Goal: Find specific fact: Find specific fact

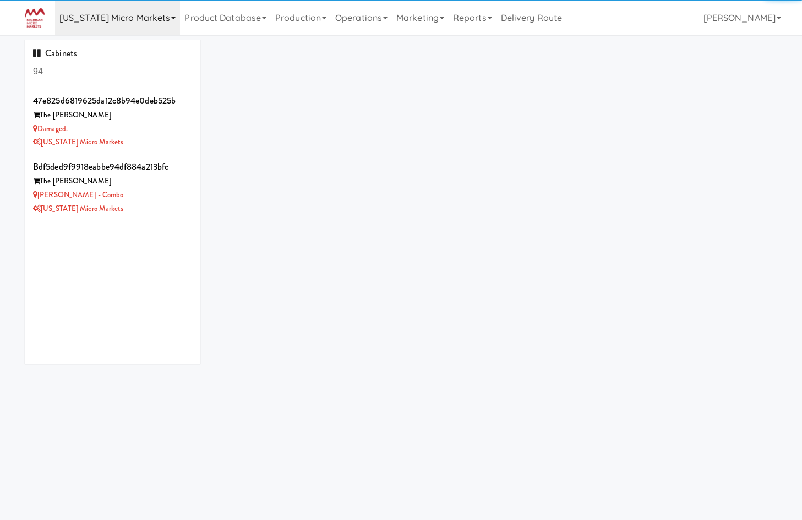
click at [129, 28] on link "[US_STATE] Micro Markets" at bounding box center [117, 17] width 125 height 35
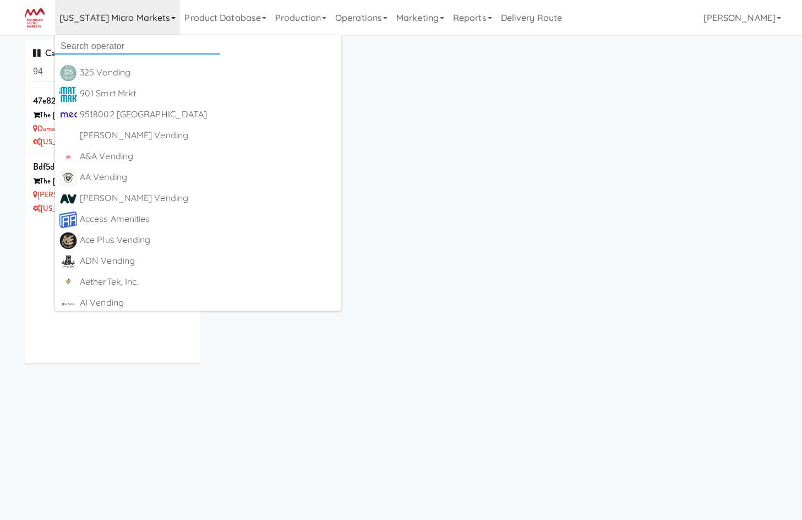
click at [121, 48] on input "text" at bounding box center [137, 46] width 165 height 17
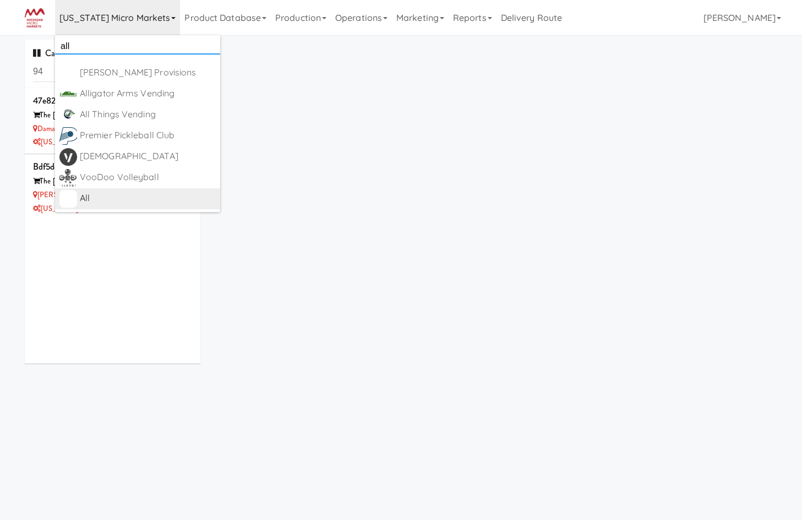
type input "all"
click at [111, 194] on div "All" at bounding box center [148, 198] width 136 height 17
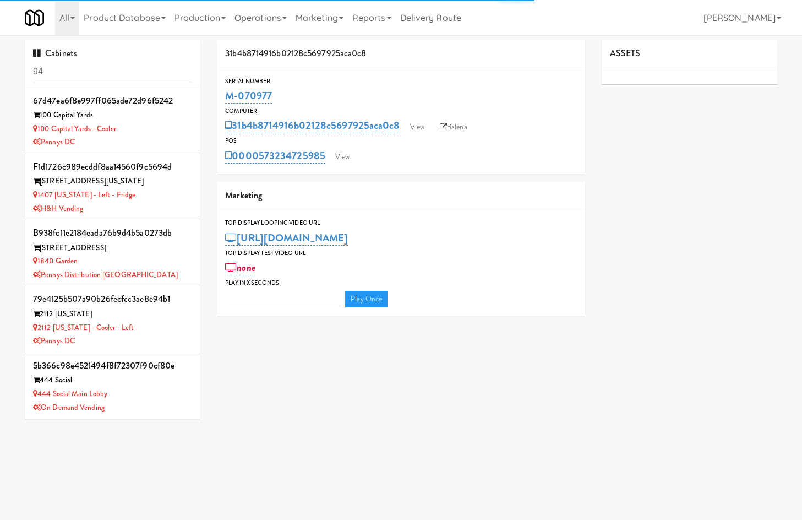
click at [65, 70] on input "94" at bounding box center [112, 72] width 159 height 20
type input "3"
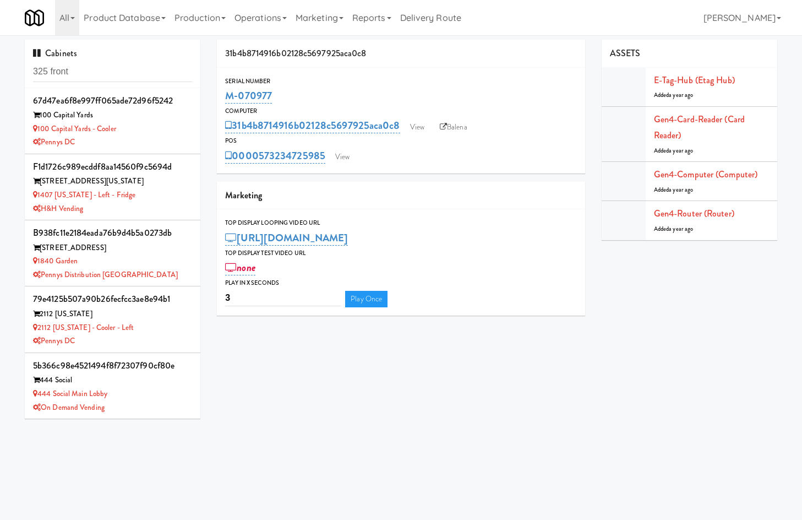
type input "325 front"
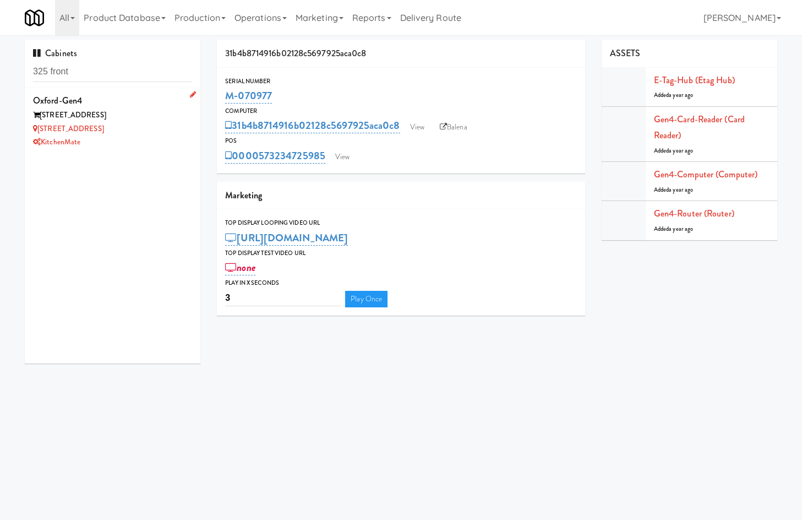
drag, startPoint x: 138, startPoint y: 140, endPoint x: 159, endPoint y: 138, distance: 21.0
click at [138, 140] on div "KitchenMate" at bounding box center [112, 142] width 159 height 14
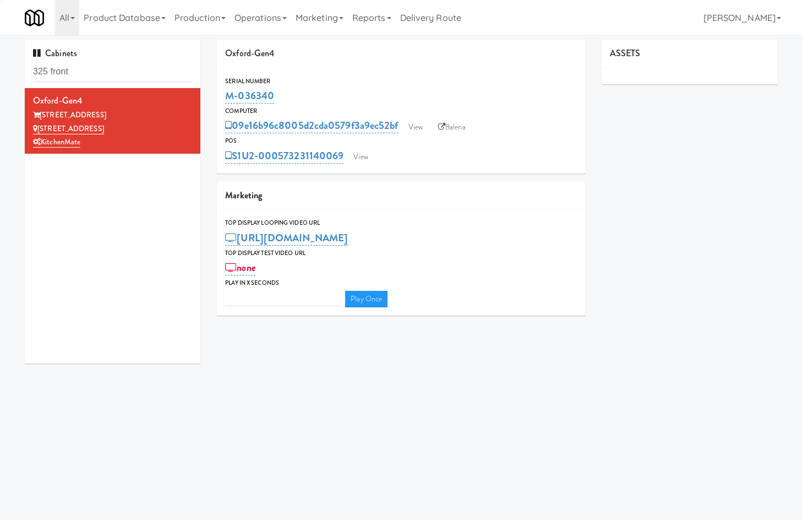
type input "3"
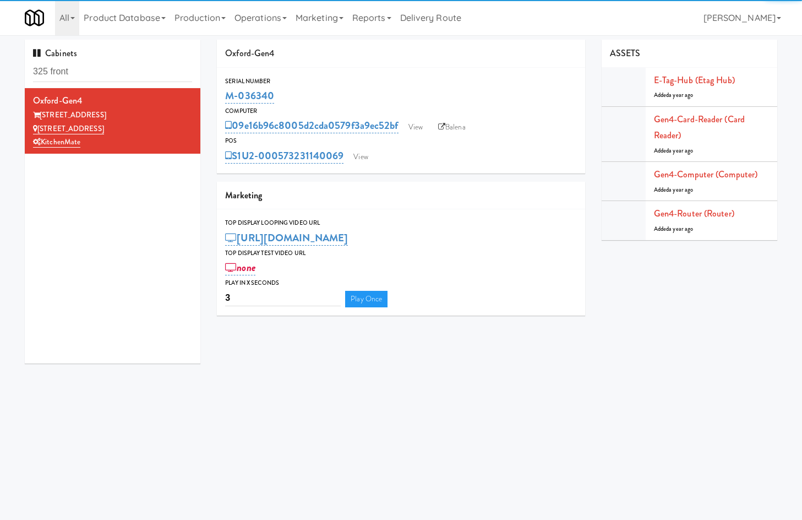
drag, startPoint x: 294, startPoint y: 94, endPoint x: 221, endPoint y: 93, distance: 73.2
click at [221, 93] on div "Serial Number M-036340" at bounding box center [401, 91] width 368 height 30
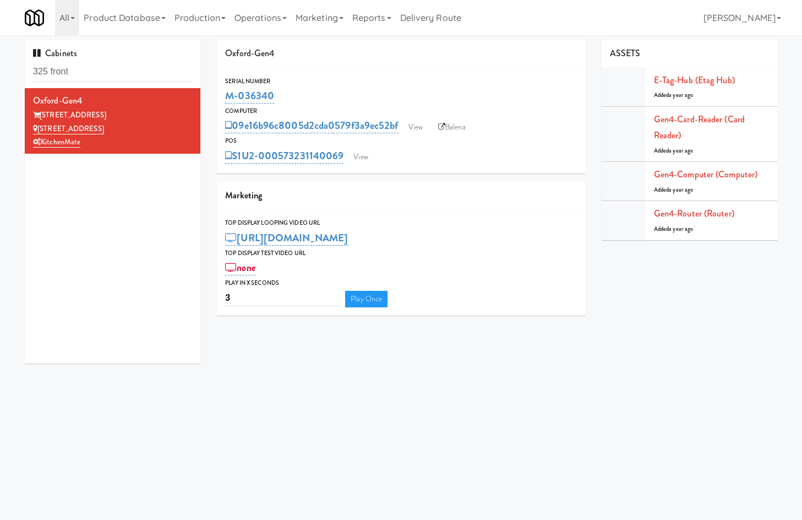
copy link "M-036340"
click at [722, 209] on link "Gen4-router (Router)" at bounding box center [694, 213] width 80 height 13
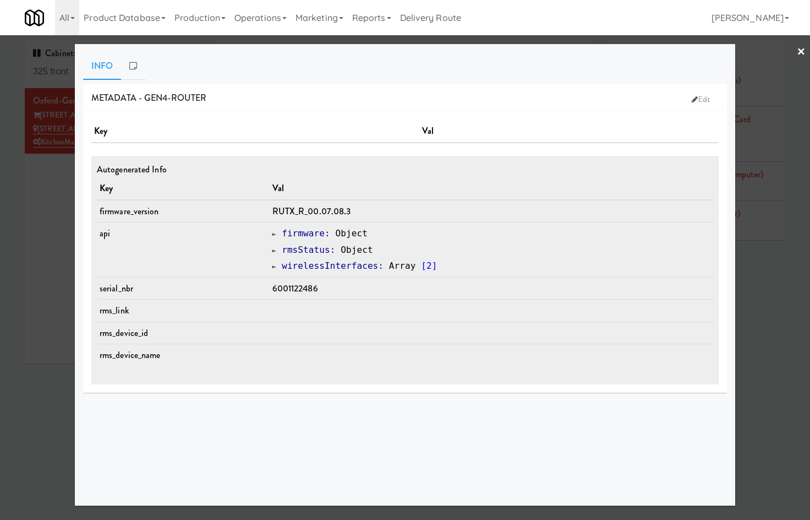
click at [314, 292] on span "6001122486" at bounding box center [295, 288] width 46 height 13
click at [313, 292] on span "6001122486" at bounding box center [295, 288] width 46 height 13
copy span "6001122486"
drag, startPoint x: 53, startPoint y: 223, endPoint x: 93, endPoint y: 189, distance: 52.3
click at [53, 223] on div at bounding box center [405, 260] width 810 height 520
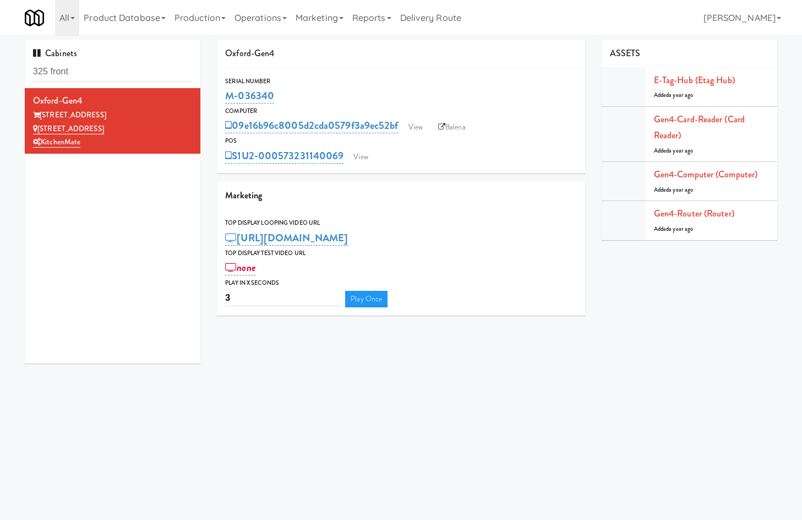
drag, startPoint x: 290, startPoint y: 94, endPoint x: 217, endPoint y: 94, distance: 72.7
click at [217, 94] on div "Serial Number M-036340" at bounding box center [401, 91] width 368 height 30
copy link "M-036340"
click at [708, 77] on link "E-tag-hub (Etag Hub)" at bounding box center [694, 80] width 81 height 13
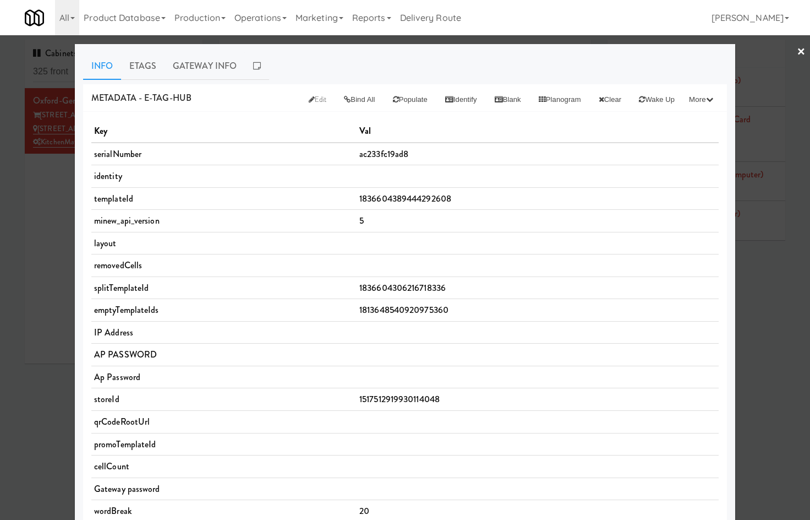
click at [778, 361] on div at bounding box center [405, 260] width 810 height 520
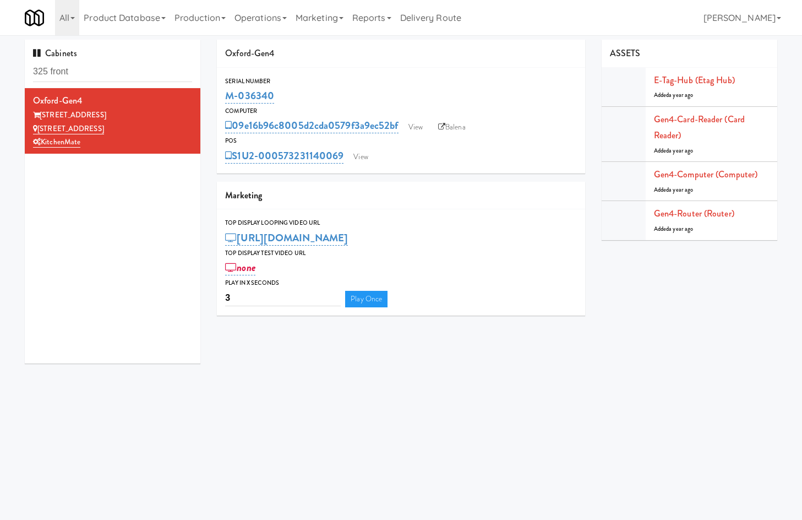
click at [621, 457] on body "Okay Okay Select date: previous 2025-Oct next Su Mo Tu We Th Fr Sa 28 29 30 1 2…" at bounding box center [401, 295] width 802 height 520
